Goal: Task Accomplishment & Management: Use online tool/utility

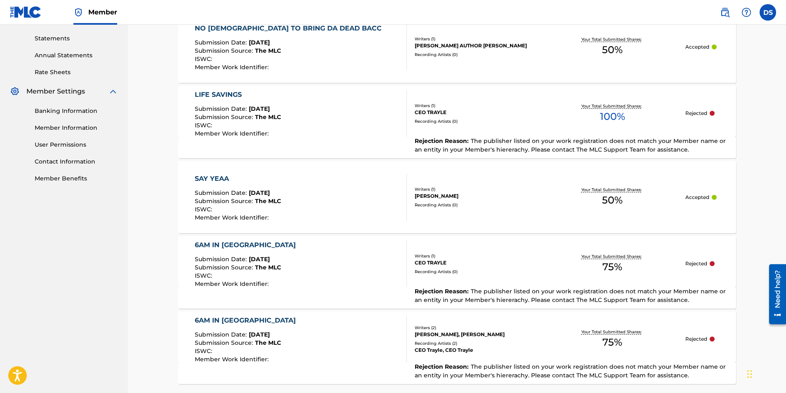
click at [361, 196] on div "SAY YEAA Submission Date : [DATE] Submission Source : The MLC ISWC : Member Wor…" at bounding box center [301, 197] width 212 height 47
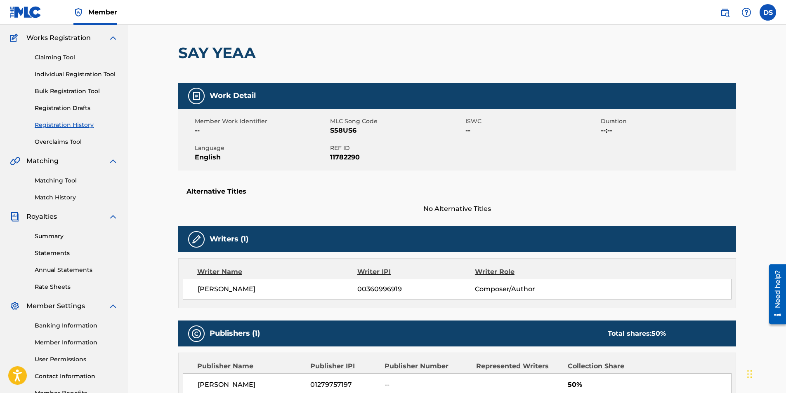
scroll to position [48, 0]
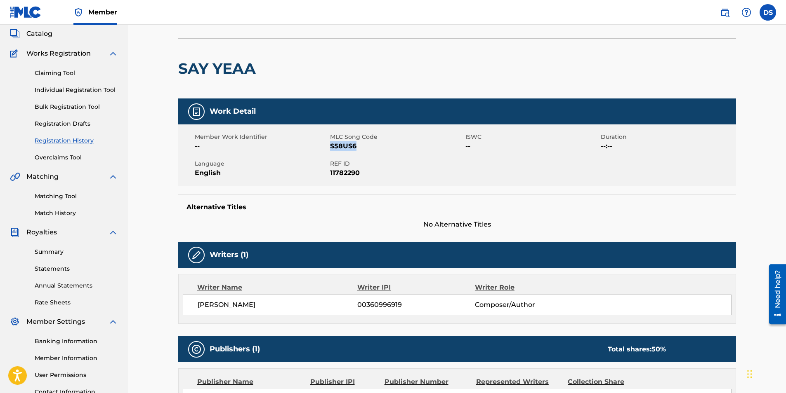
drag, startPoint x: 347, startPoint y: 145, endPoint x: 362, endPoint y: 147, distance: 15.4
click at [362, 147] on span "S58US6" at bounding box center [396, 146] width 133 height 10
drag, startPoint x: 362, startPoint y: 147, endPoint x: 348, endPoint y: 146, distance: 14.1
copy span "S58US6"
click at [61, 199] on link "Matching Tool" at bounding box center [76, 196] width 83 height 9
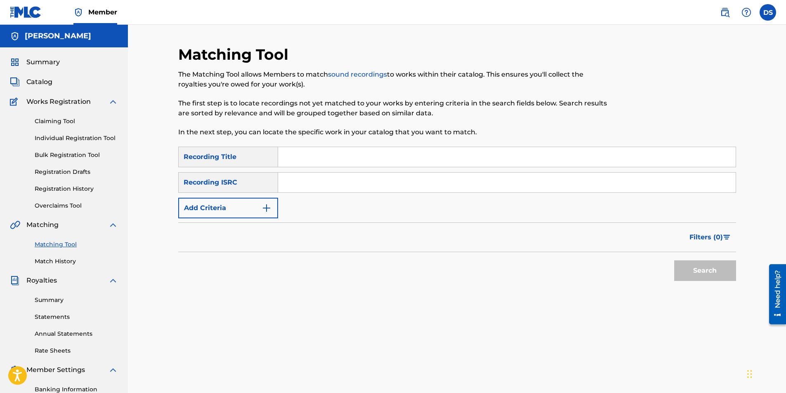
click at [249, 207] on button "Add Criteria" at bounding box center [228, 208] width 100 height 21
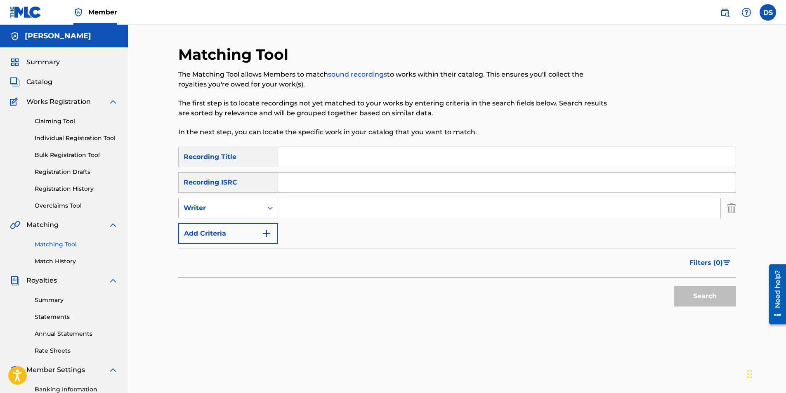
click at [242, 204] on div "Writer" at bounding box center [221, 208] width 74 height 10
click at [240, 208] on div "Writer" at bounding box center [221, 208] width 74 height 10
click at [203, 181] on div "Recording ISRC" at bounding box center [228, 182] width 100 height 21
click at [73, 206] on link "Overclaims Tool" at bounding box center [76, 206] width 83 height 9
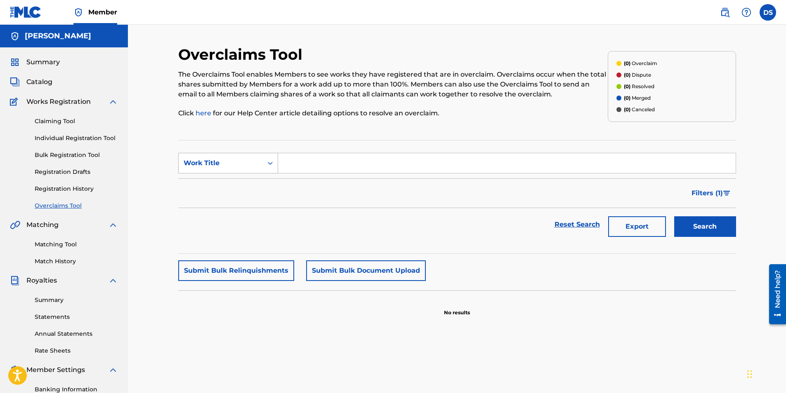
click at [229, 165] on div "Work Title" at bounding box center [221, 163] width 74 height 10
click at [232, 184] on div "MLC Song Code" at bounding box center [228, 184] width 99 height 21
paste input "S58US6"
type input "S58US6"
click at [697, 232] on button "Search" at bounding box center [705, 227] width 62 height 21
